Goal: Information Seeking & Learning: Learn about a topic

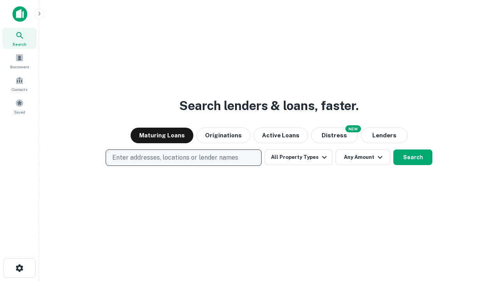
click at [183, 157] on p "Enter addresses, locations or lender names" at bounding box center [175, 157] width 126 height 9
type input "**********"
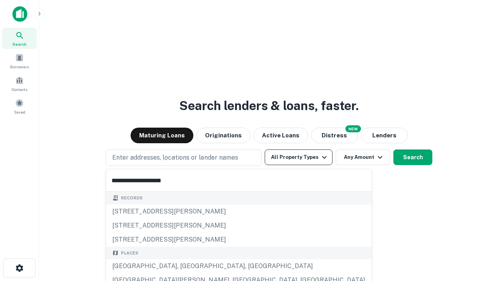
click at [186, 266] on div "[GEOGRAPHIC_DATA], [GEOGRAPHIC_DATA], [GEOGRAPHIC_DATA]" at bounding box center [238, 266] width 265 height 14
click at [298, 157] on button "All Property Types" at bounding box center [299, 157] width 68 height 16
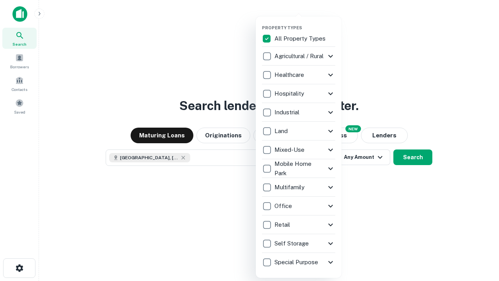
click at [305, 23] on button "button" at bounding box center [305, 23] width 86 height 0
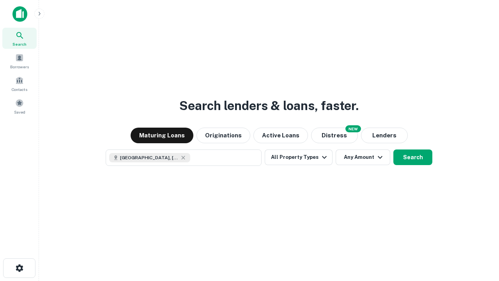
scroll to position [12, 0]
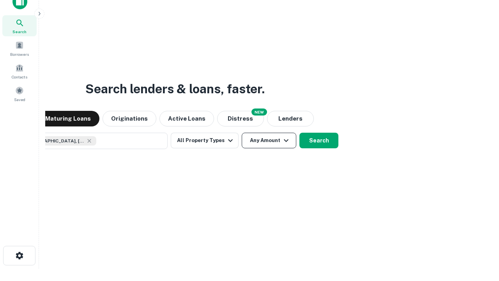
click at [242, 132] on button "Any Amount" at bounding box center [269, 140] width 55 height 16
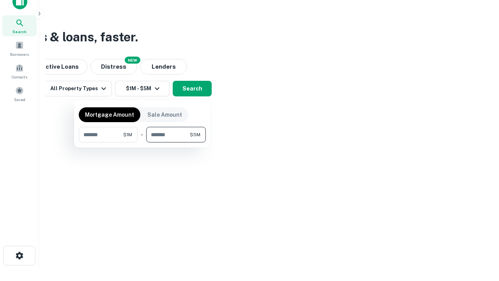
type input "*******"
click at [142, 142] on button "button" at bounding box center [142, 142] width 127 height 0
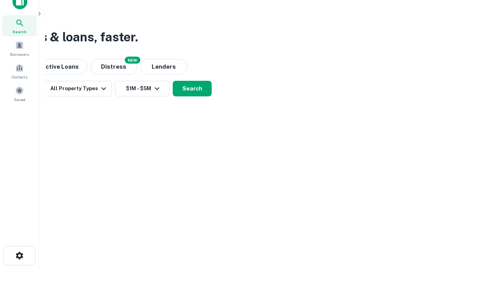
scroll to position [12, 0]
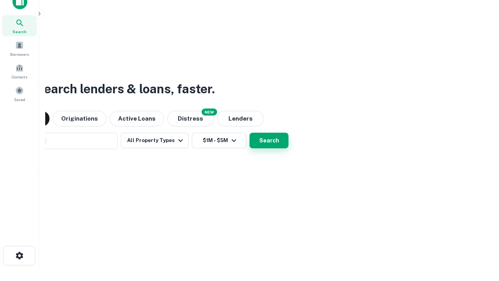
click at [249, 132] on button "Search" at bounding box center [268, 140] width 39 height 16
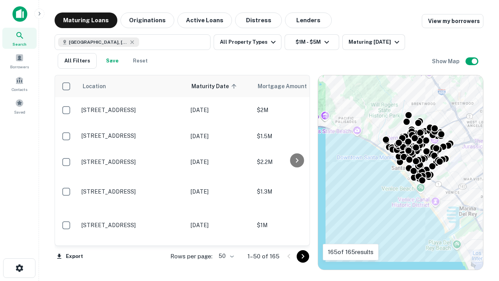
click at [225, 256] on body "Search Borrowers Contacts Saved Maturing Loans Originations Active Loans Distre…" at bounding box center [249, 140] width 499 height 281
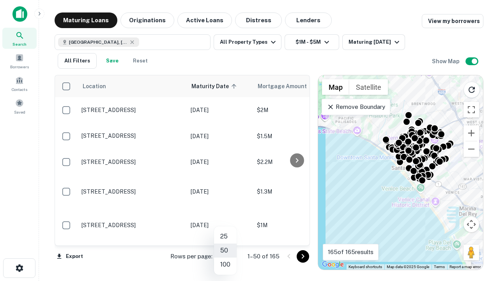
click at [225, 236] on li "25" at bounding box center [225, 236] width 23 height 14
